Goal: Task Accomplishment & Management: Manage account settings

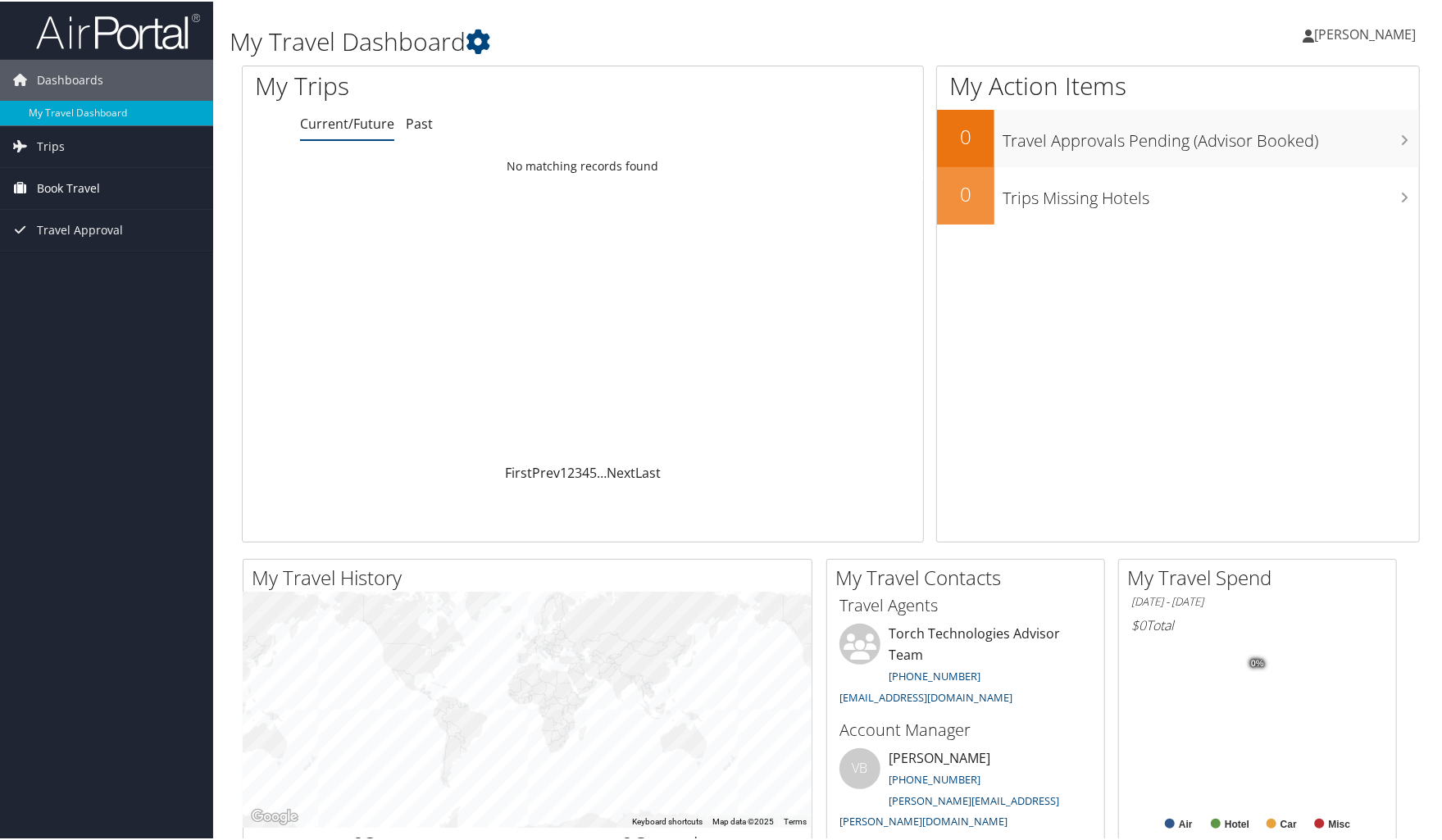
click at [68, 188] on span "Book Travel" at bounding box center [68, 187] width 63 height 41
click at [74, 265] on link "Book/Manage Online Trips" at bounding box center [107, 269] width 213 height 25
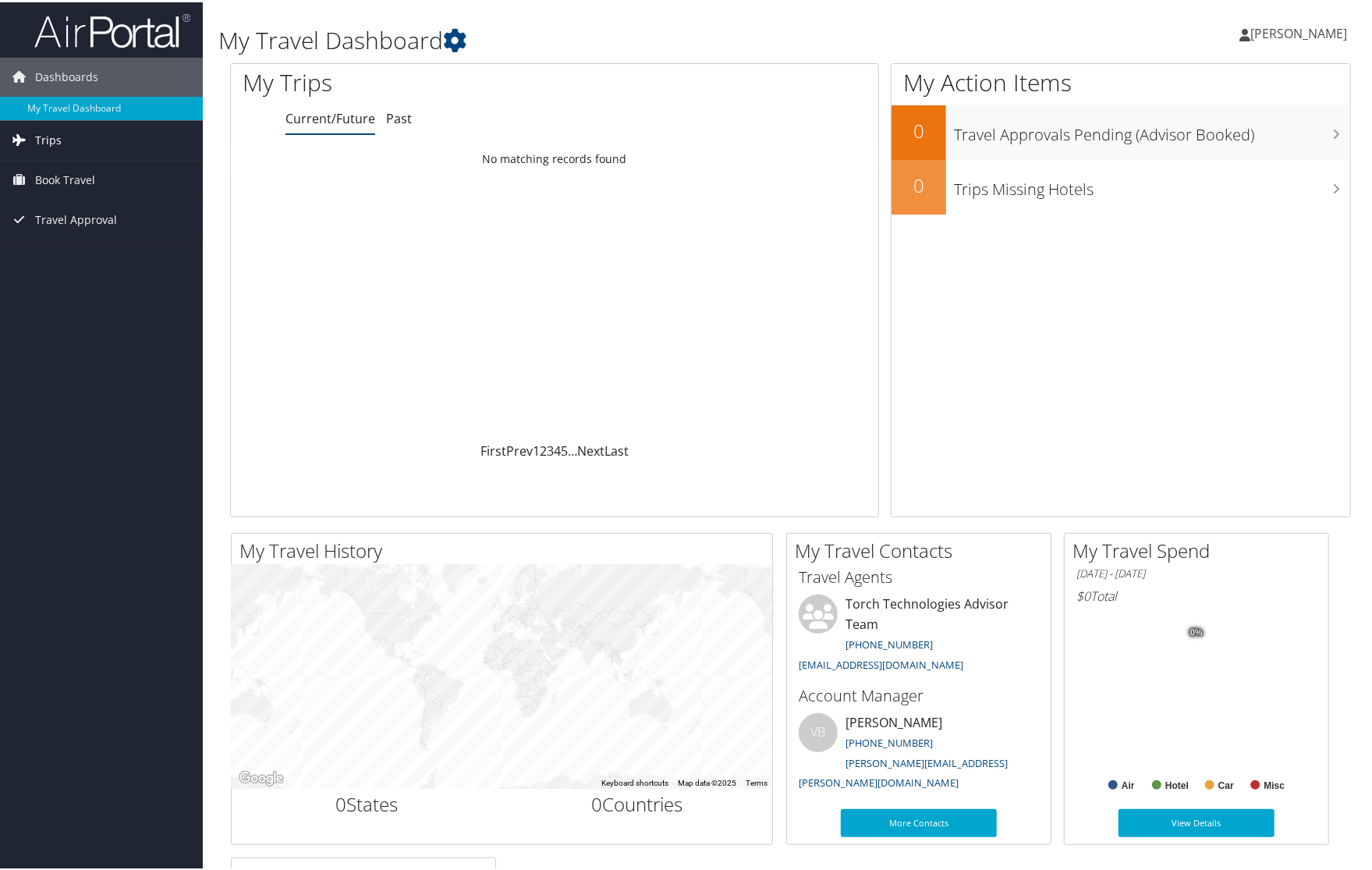
click at [69, 141] on link "Trips" at bounding box center [102, 138] width 203 height 39
click at [73, 168] on link "Current/Future Trips" at bounding box center [102, 169] width 203 height 24
